Goal: Find specific page/section: Find specific page/section

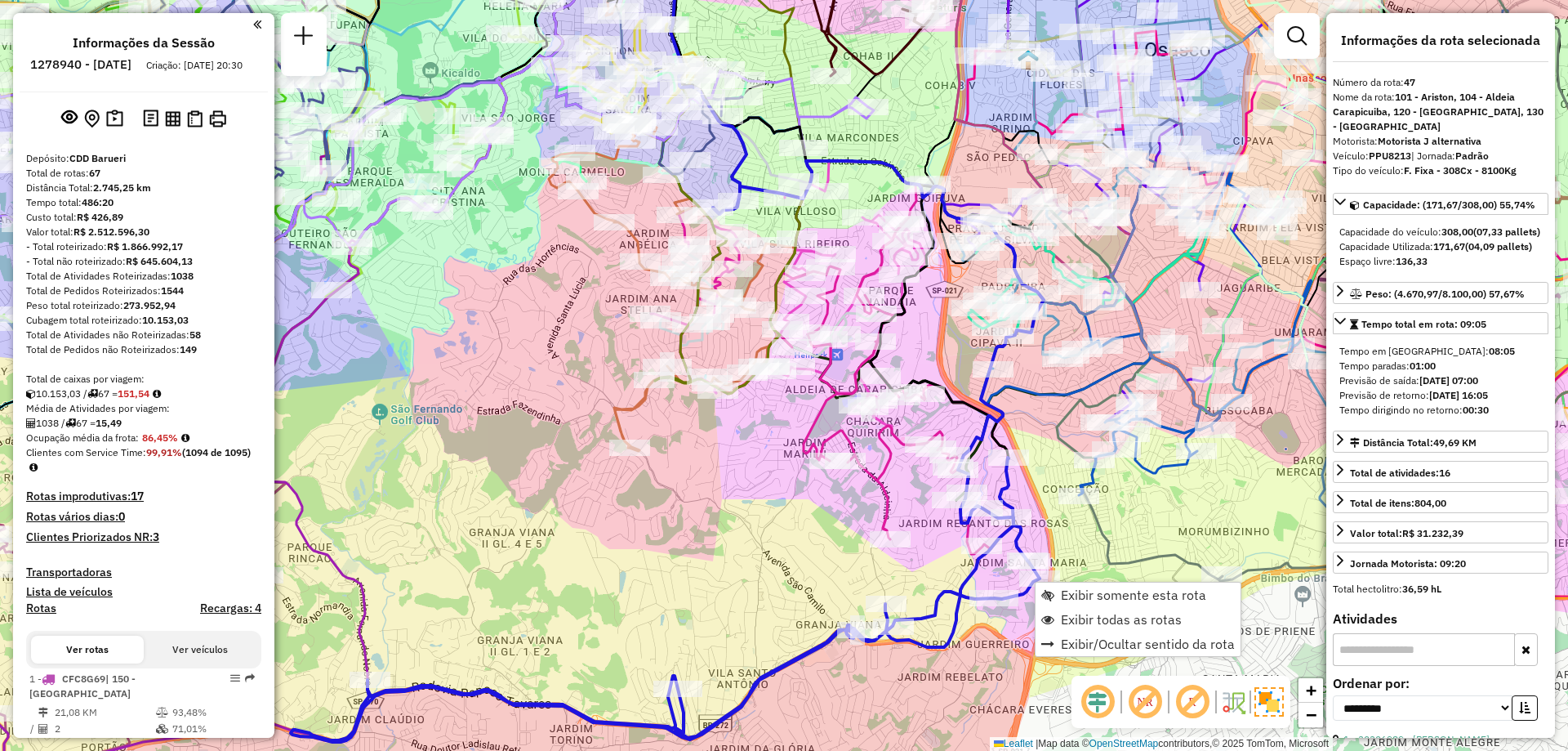
select select "**********"
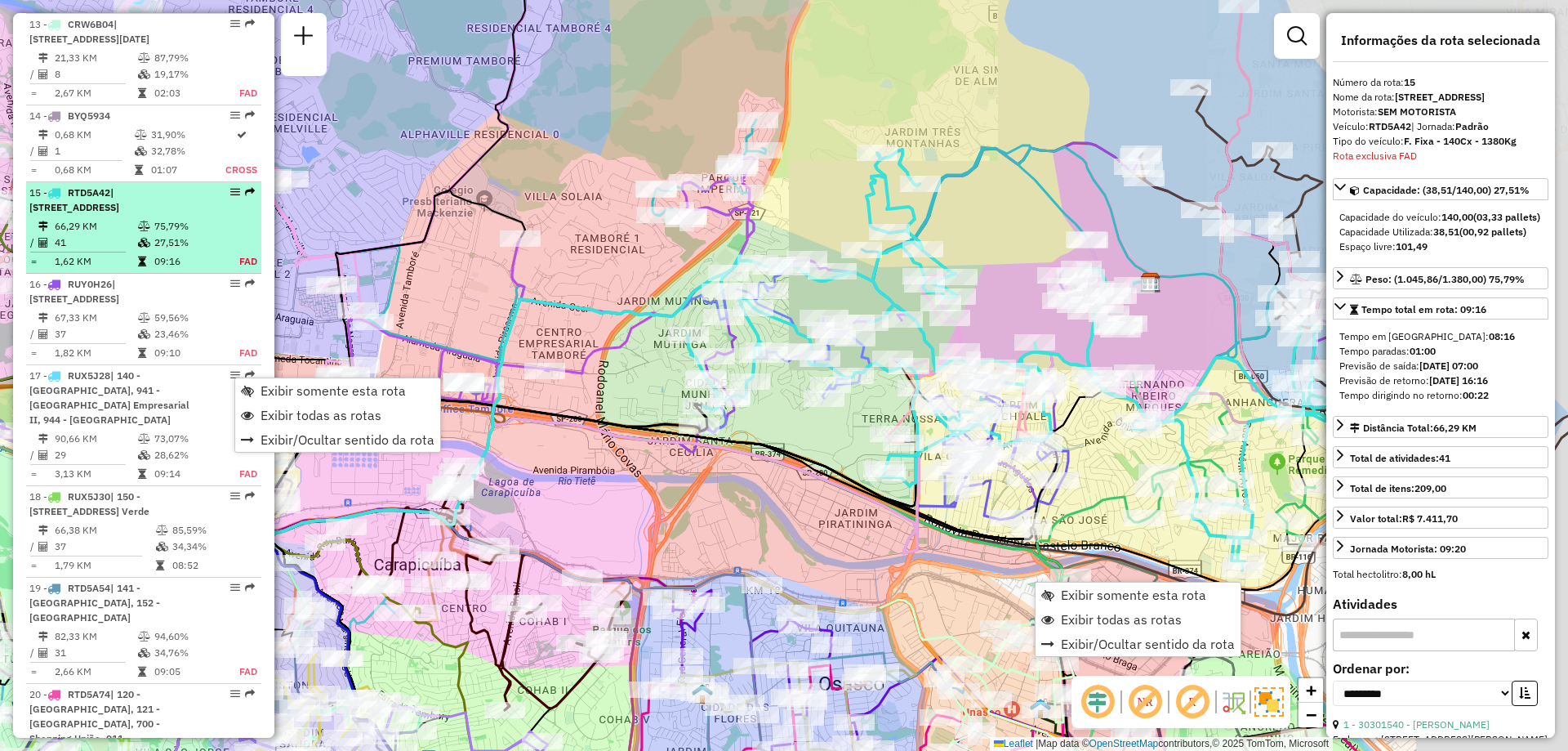
scroll to position [1995, 0]
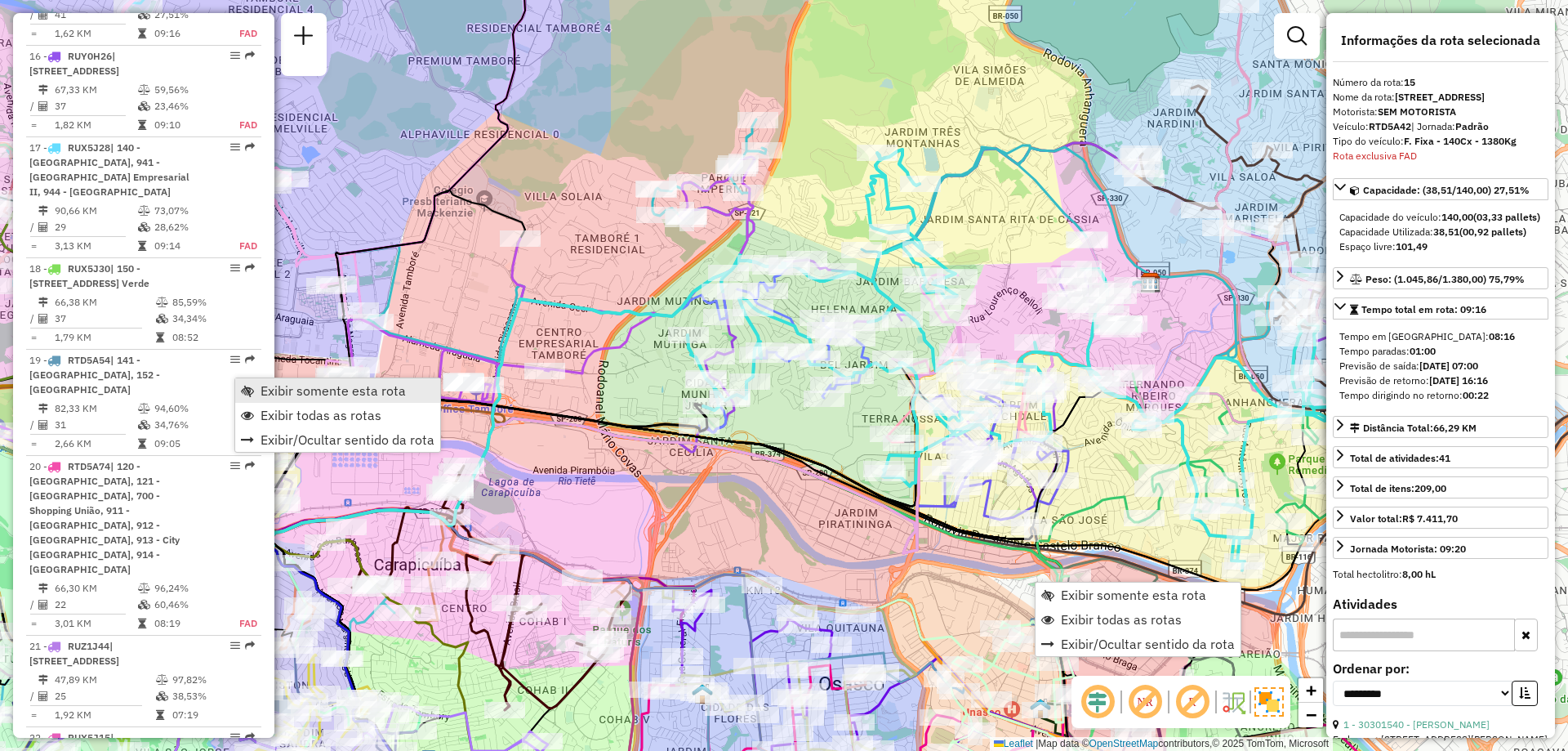
click at [263, 386] on span "Exibir somente esta rota" at bounding box center [333, 391] width 145 height 13
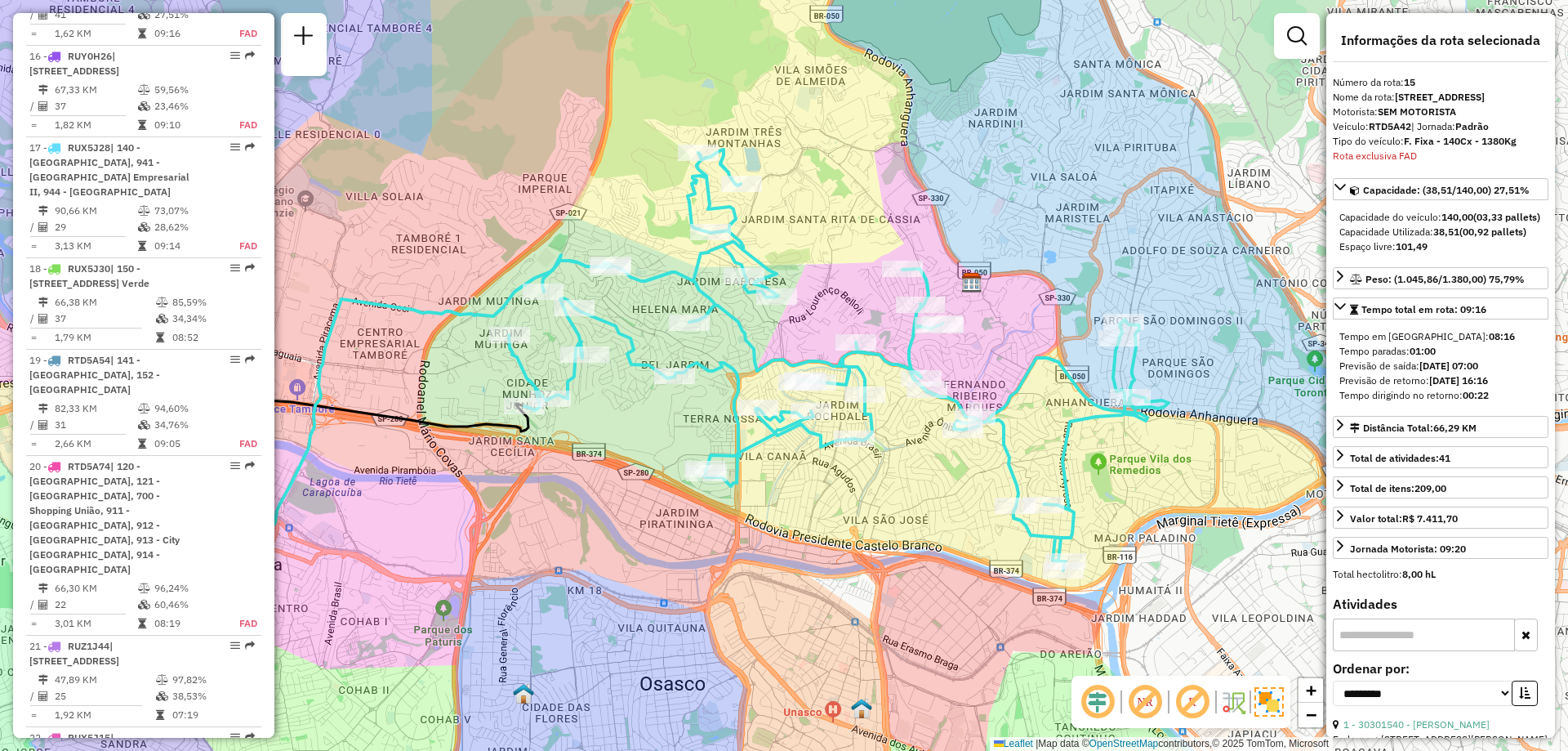
drag, startPoint x: 1040, startPoint y: 224, endPoint x: 853, endPoint y: 230, distance: 187.1
click at [853, 230] on div "Janela de atendimento Grade de atendimento Capacidade Transportadoras Veículos …" at bounding box center [784, 376] width 1568 height 751
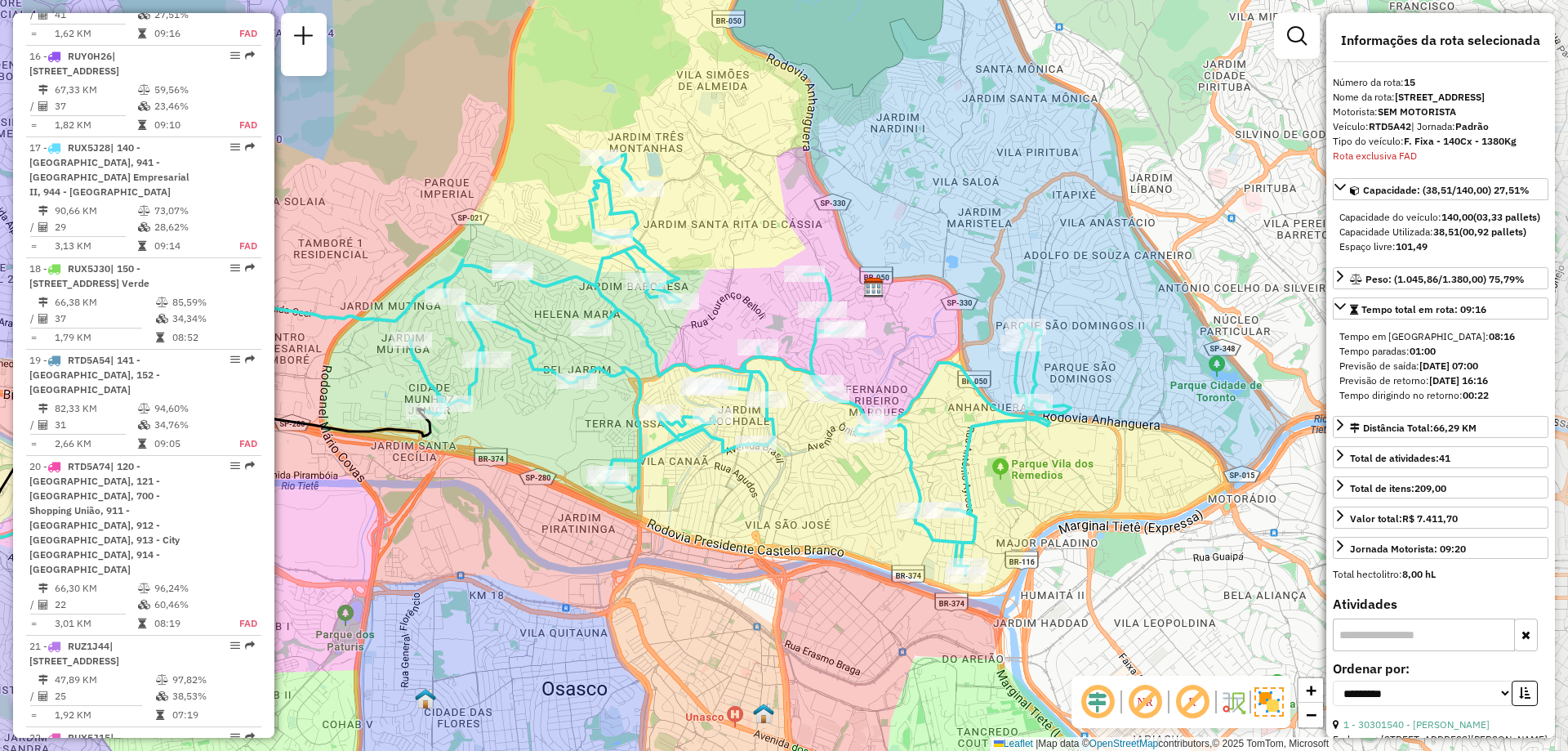
drag, startPoint x: 990, startPoint y: 228, endPoint x: 900, endPoint y: 227, distance: 90.0
click at [900, 227] on div "Janela de atendimento Grade de atendimento Capacidade Transportadoras Veículos …" at bounding box center [784, 376] width 1568 height 751
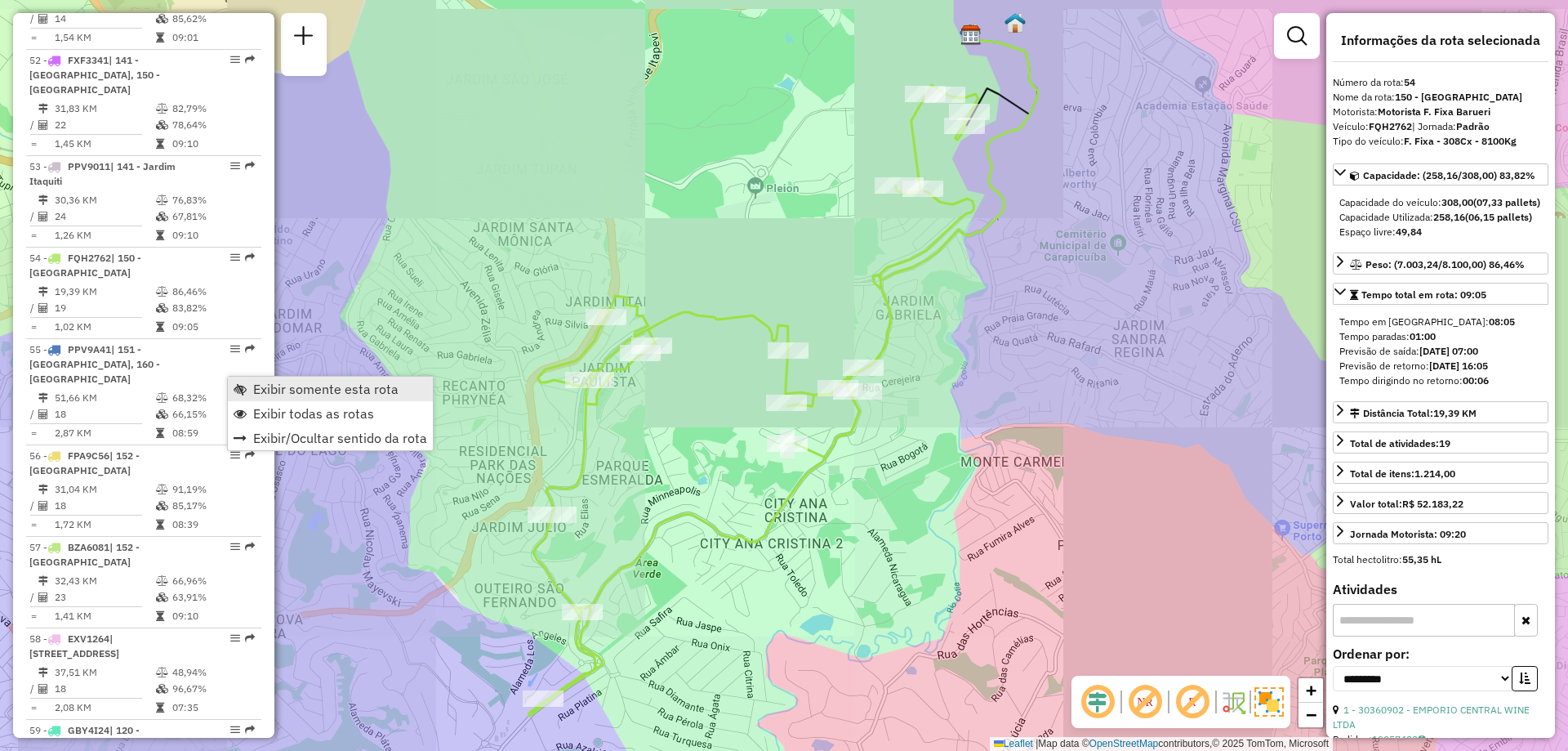
click at [252, 383] on link "Exibir somente esta rota" at bounding box center [330, 388] width 205 height 24
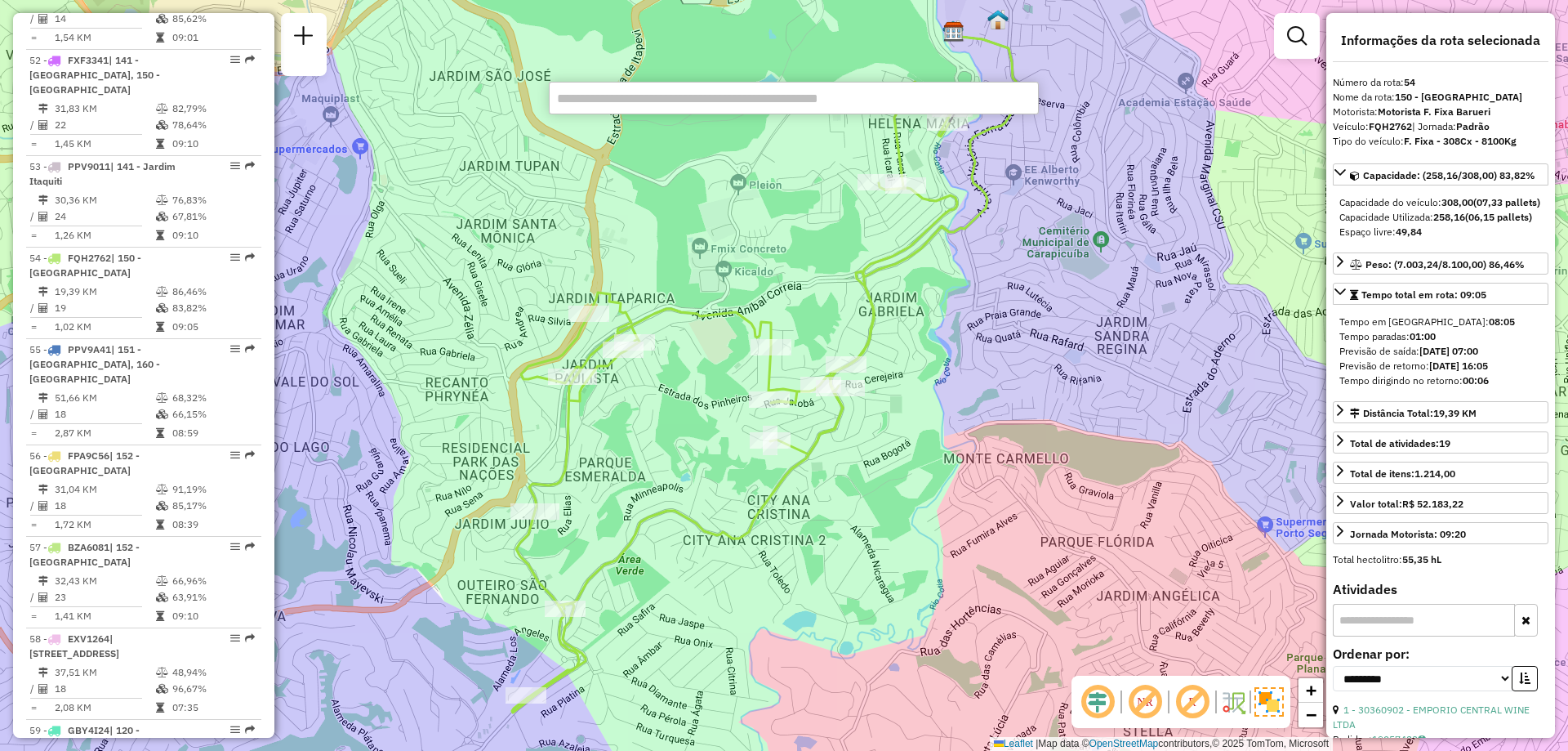
paste input "****"
type input "****"
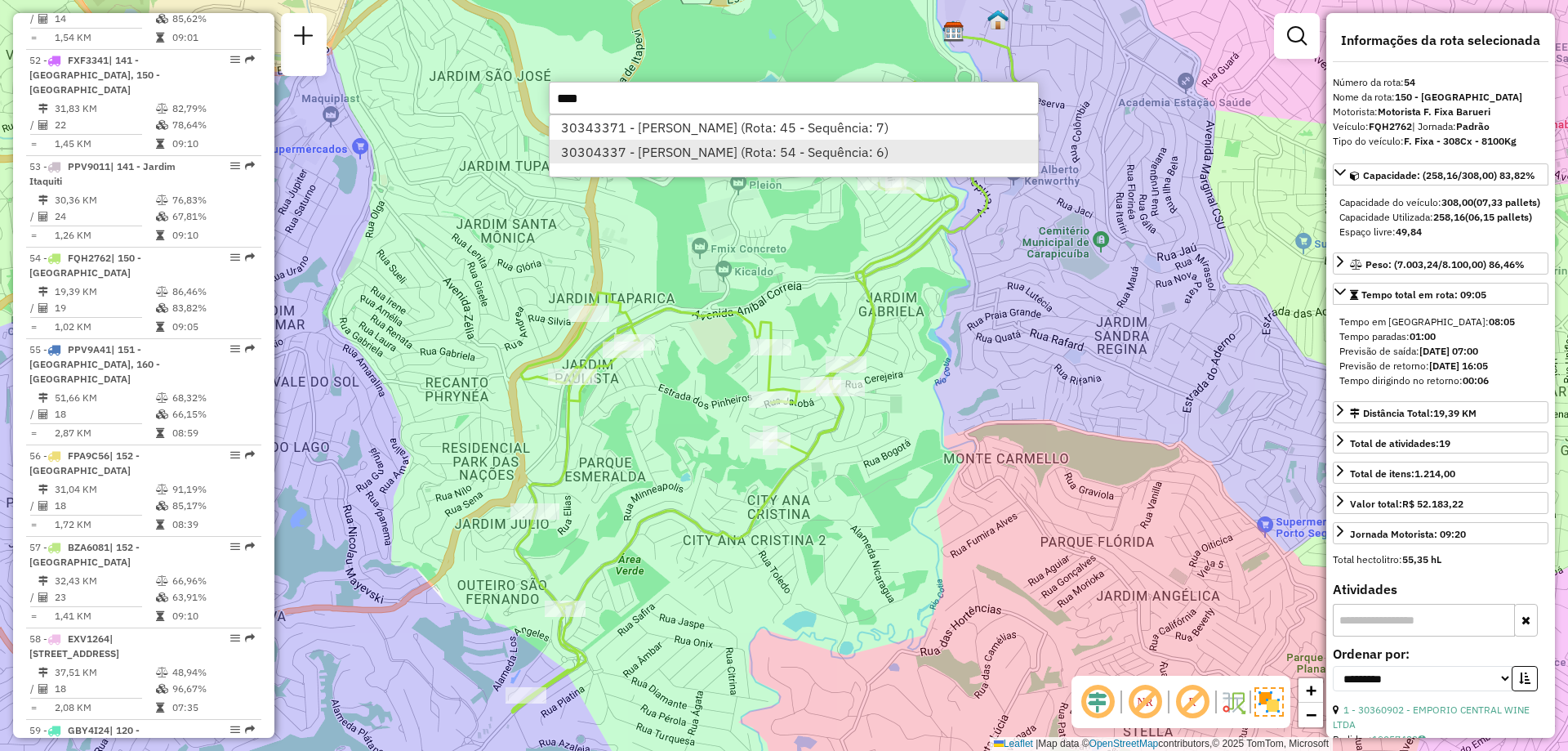
click at [649, 154] on li "30304337 - [PERSON_NAME] (Rota: 54 - Sequência: 6)" at bounding box center [794, 152] width 489 height 24
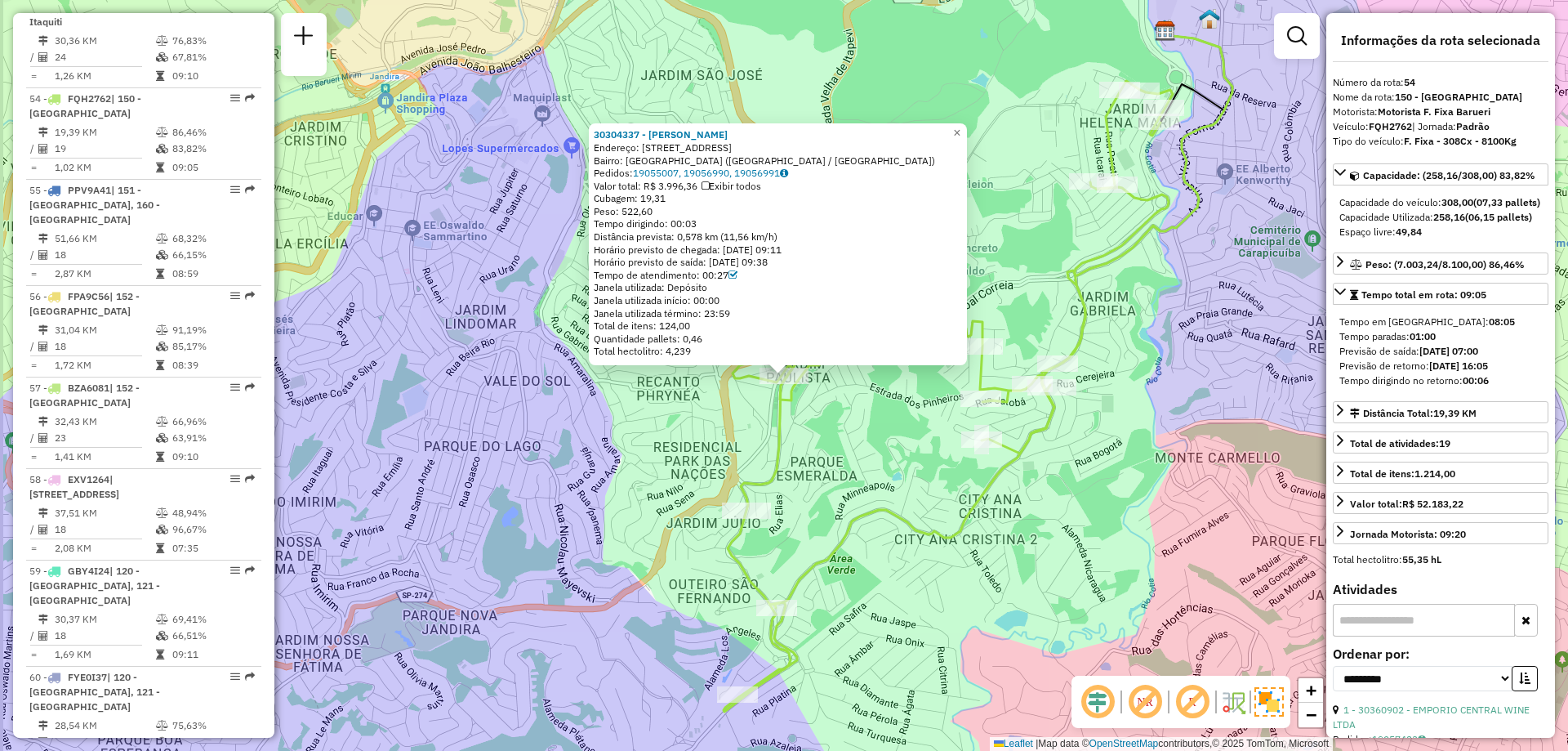
scroll to position [5814, 0]
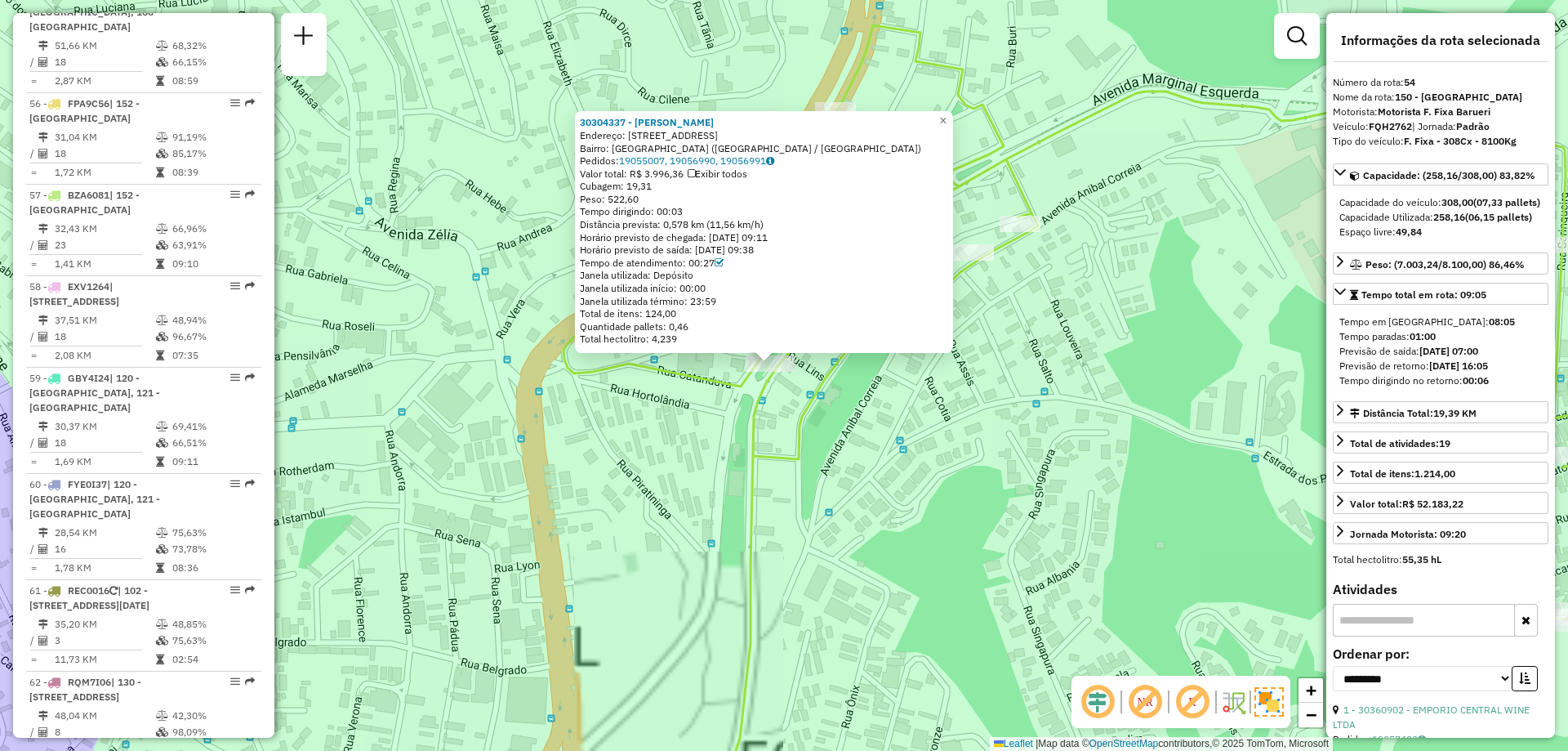
drag, startPoint x: 775, startPoint y: 377, endPoint x: 768, endPoint y: 399, distance: 23.1
click at [768, 399] on icon at bounding box center [1136, 449] width 1146 height 848
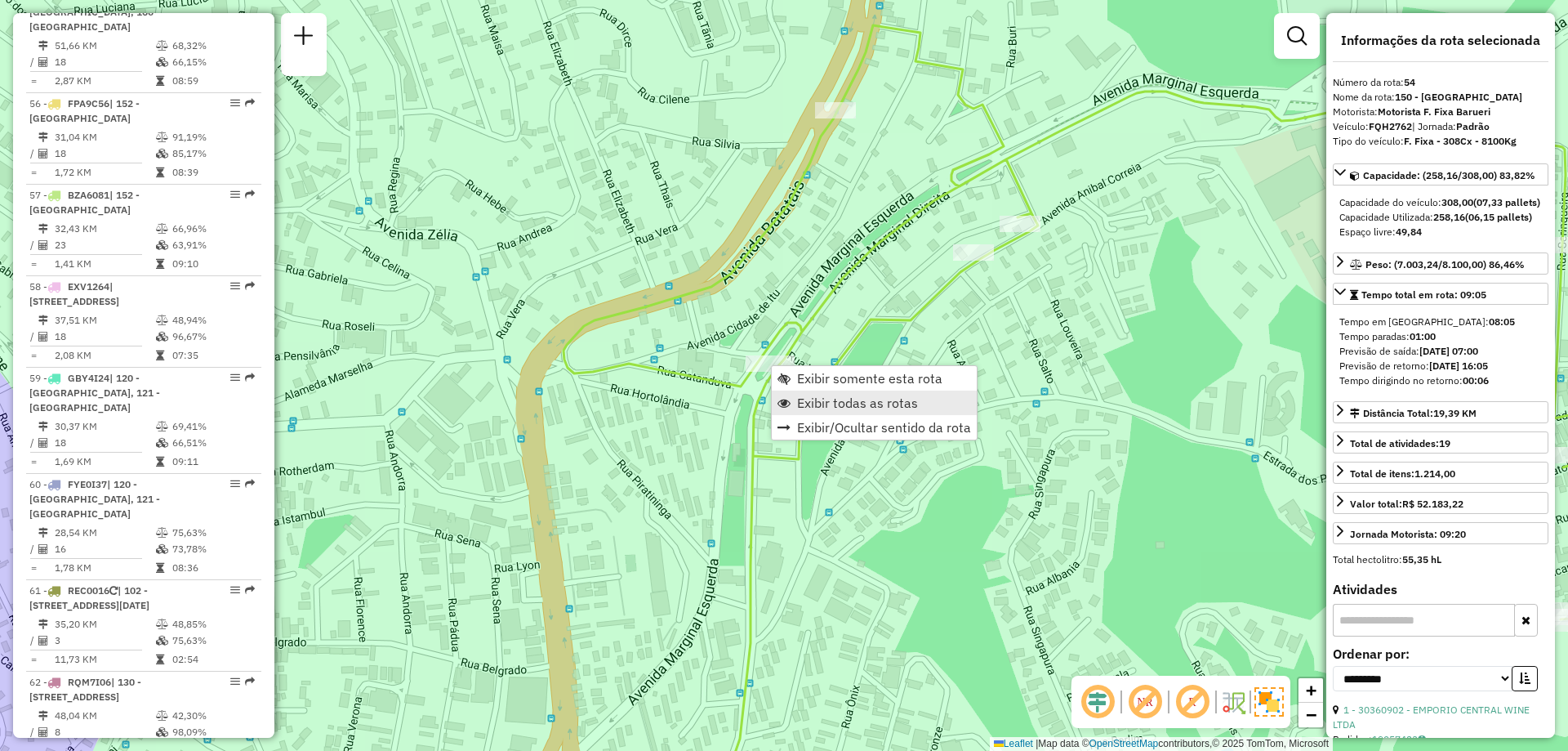
click at [827, 401] on span "Exibir todas as rotas" at bounding box center [857, 403] width 121 height 13
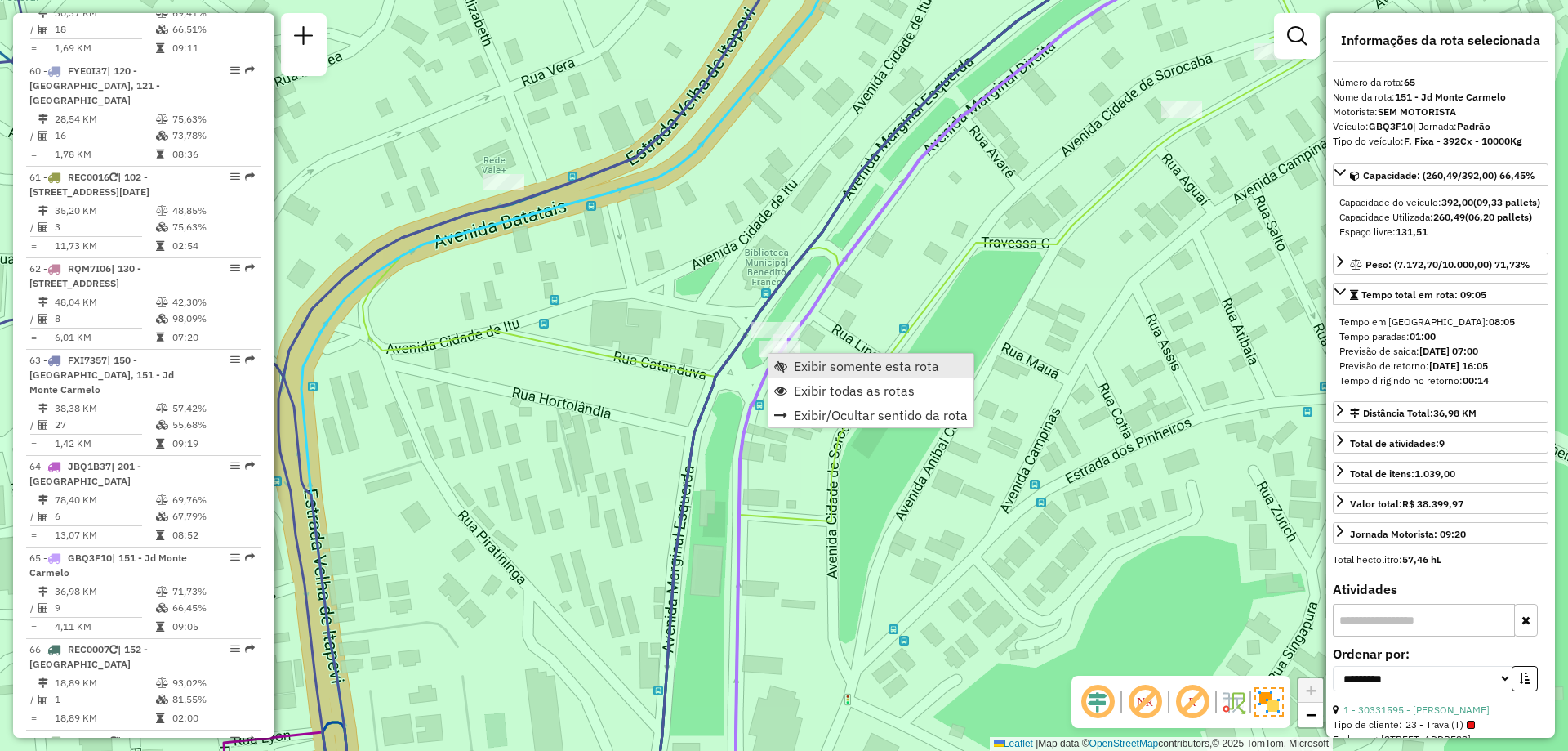
scroll to position [6757, 0]
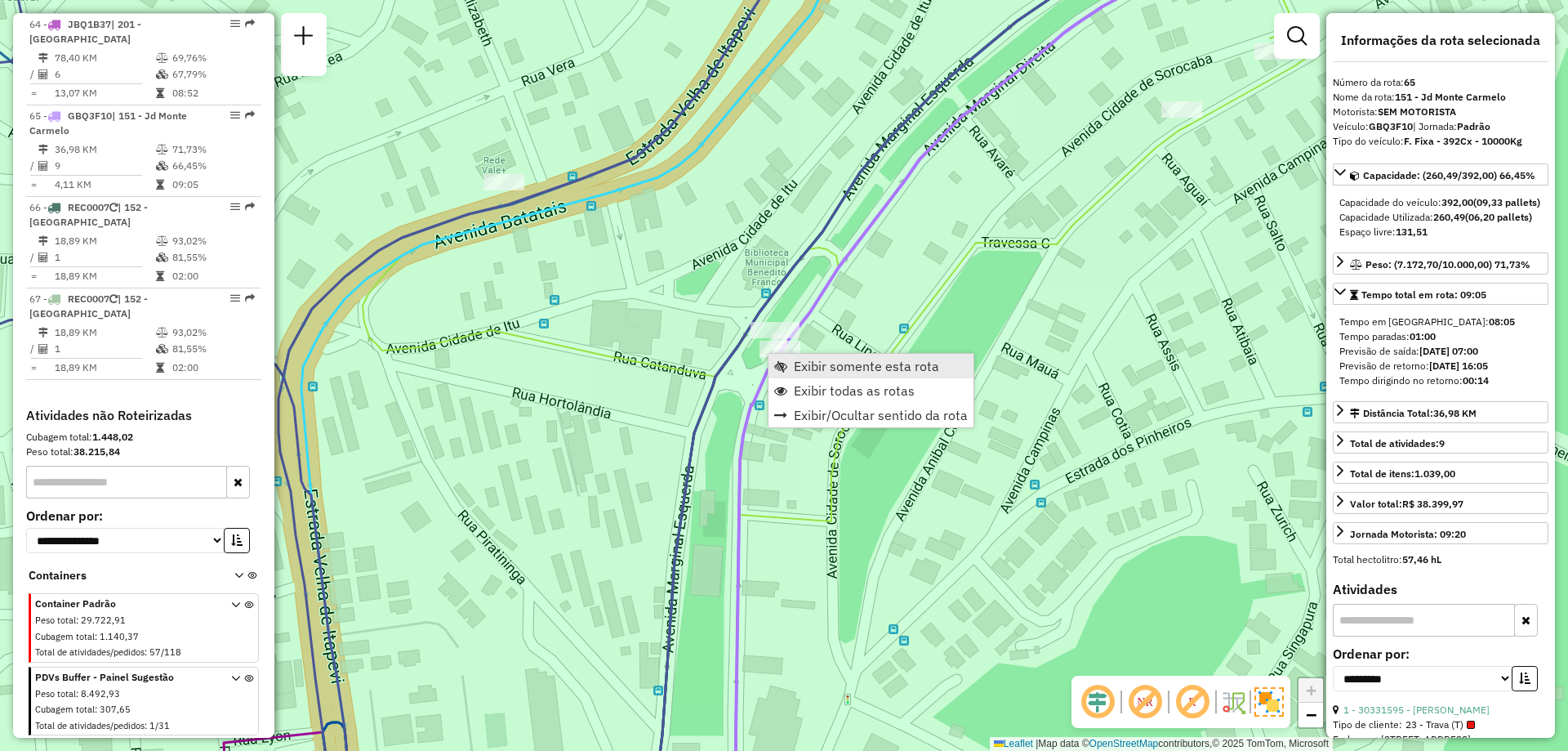
click at [811, 367] on span "Exibir somente esta rota" at bounding box center [866, 366] width 145 height 13
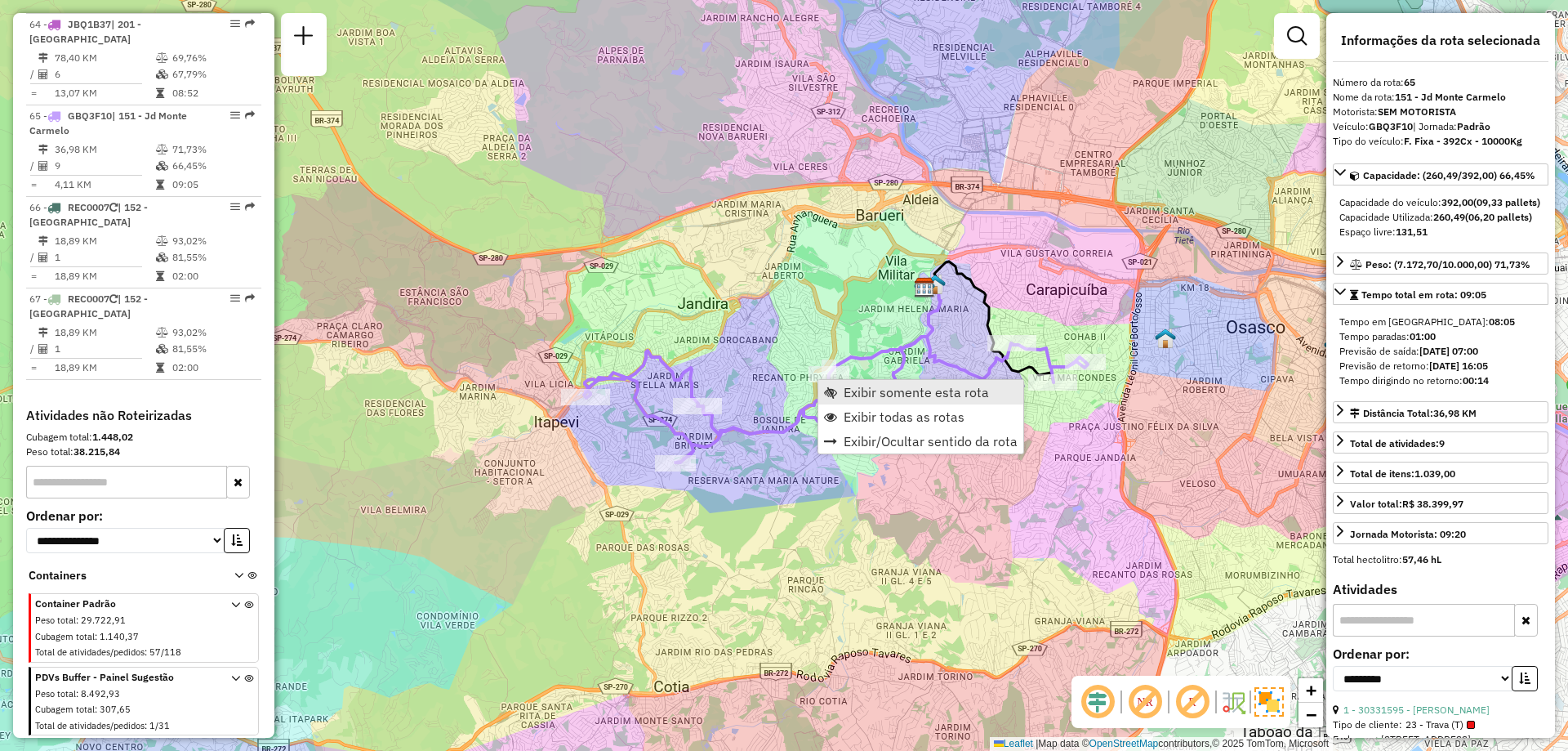
click at [885, 394] on span "Exibir somente esta rota" at bounding box center [916, 392] width 145 height 13
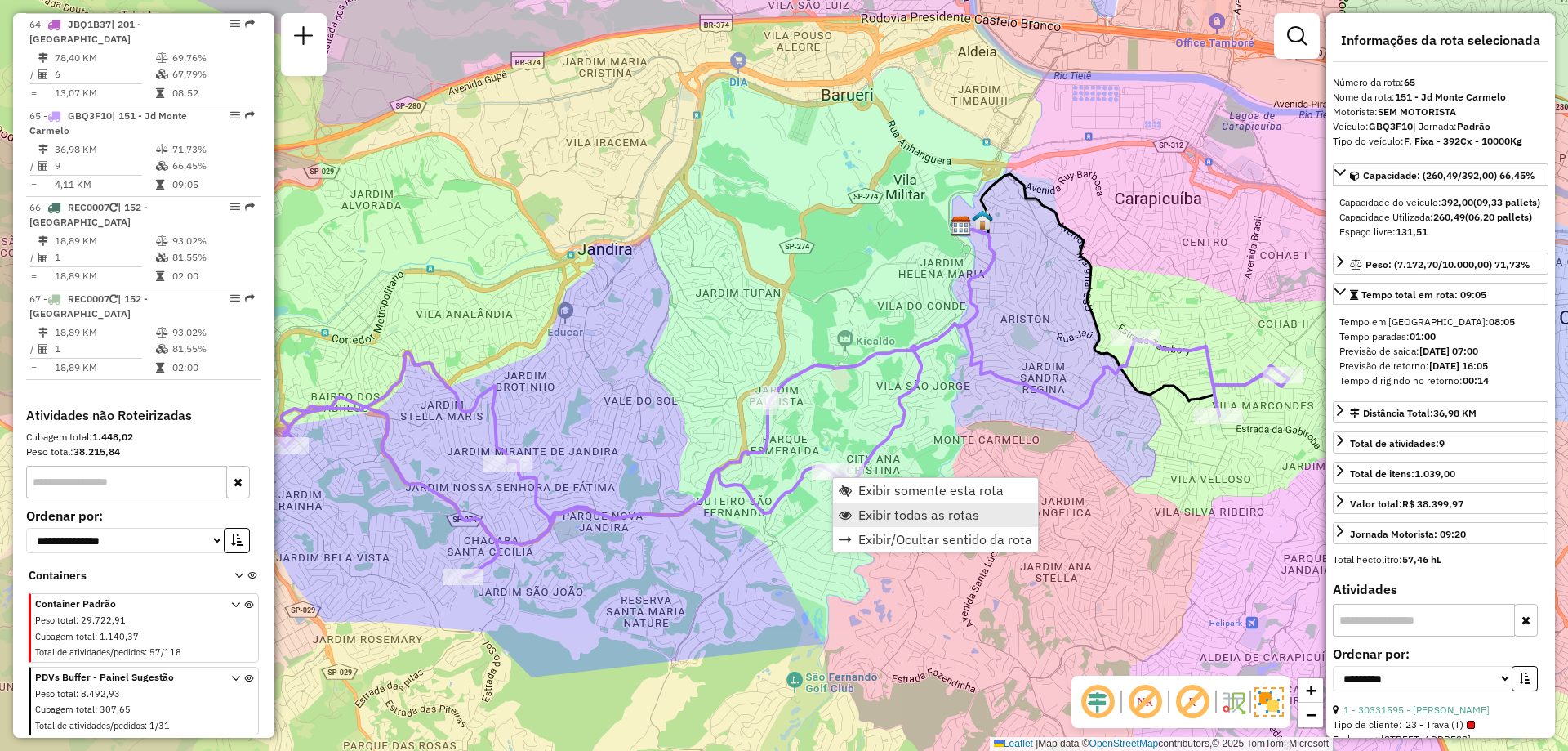
click at [882, 510] on span "Exibir todas as rotas" at bounding box center [919, 515] width 121 height 13
